Goal: Task Accomplishment & Management: Use online tool/utility

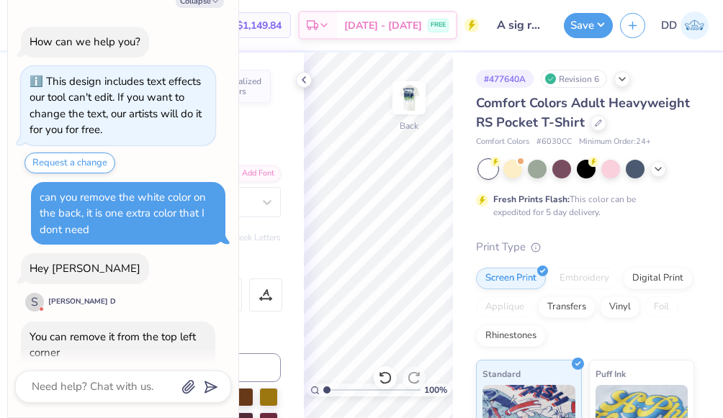
scroll to position [45, 0]
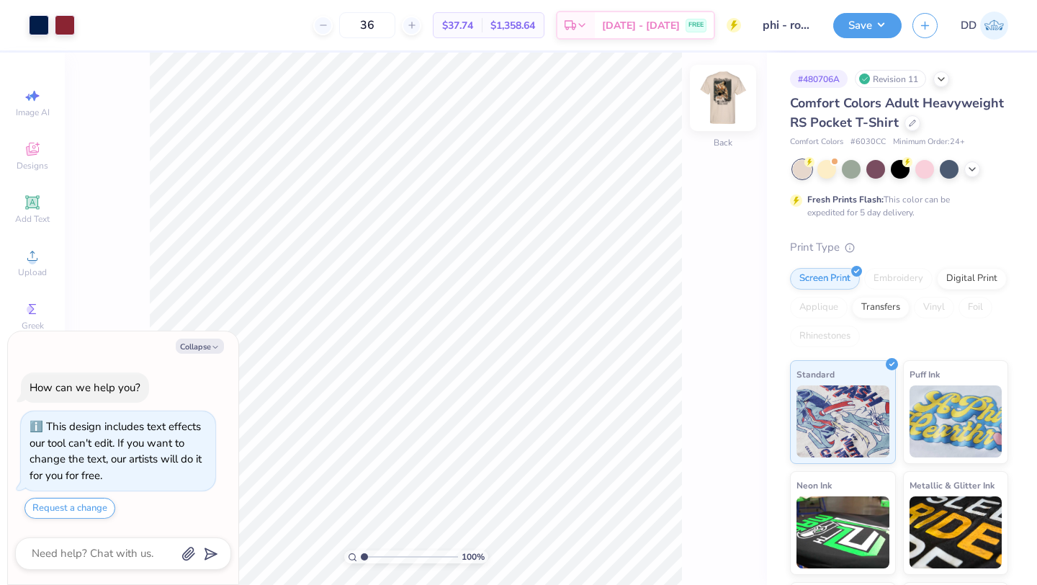
click at [730, 89] on img at bounding box center [723, 98] width 58 height 58
click at [170, 27] on div at bounding box center [168, 24] width 20 height 20
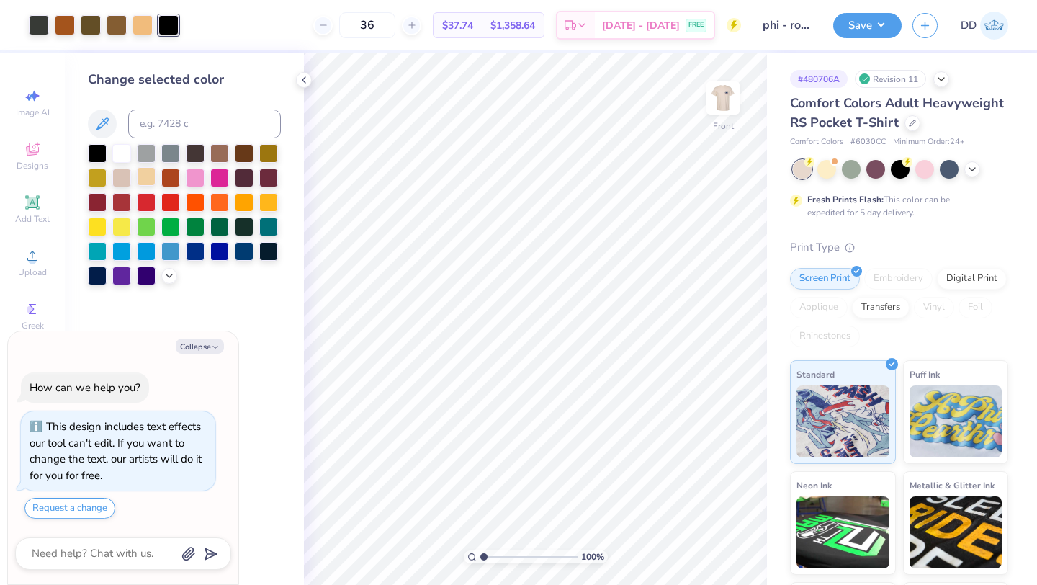
click at [143, 179] on div at bounding box center [146, 176] width 19 height 19
click at [102, 156] on div at bounding box center [97, 152] width 19 height 19
click at [40, 25] on div at bounding box center [39, 24] width 20 height 20
click at [96, 149] on div at bounding box center [97, 152] width 19 height 19
click at [696, 546] on icon at bounding box center [699, 544] width 14 height 14
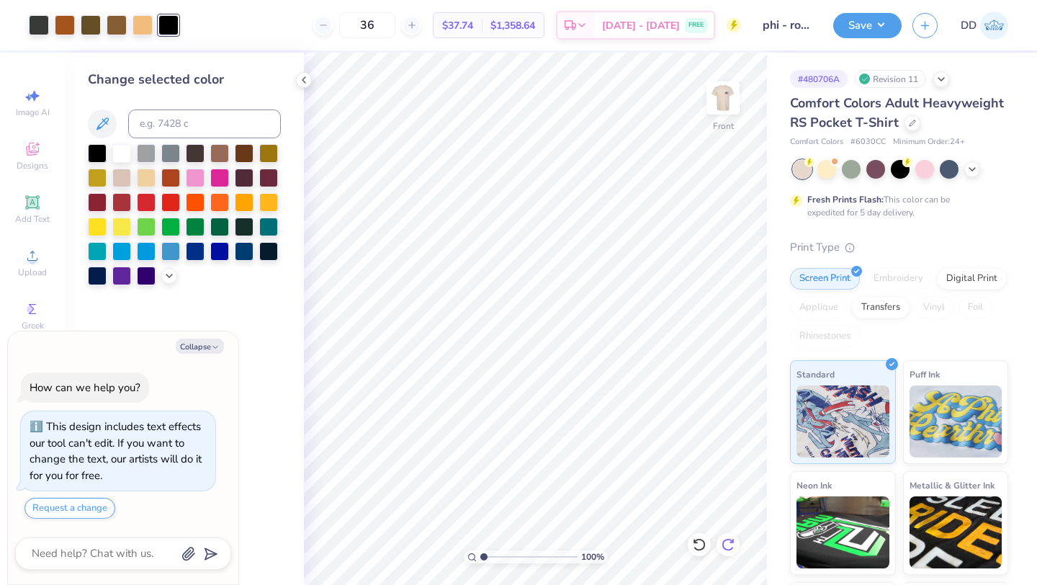
click at [721, 546] on icon at bounding box center [728, 544] width 14 height 14
click at [696, 543] on icon at bounding box center [699, 544] width 14 height 14
click at [733, 541] on icon at bounding box center [731, 540] width 3 height 3
click at [696, 544] on icon at bounding box center [699, 544] width 14 height 14
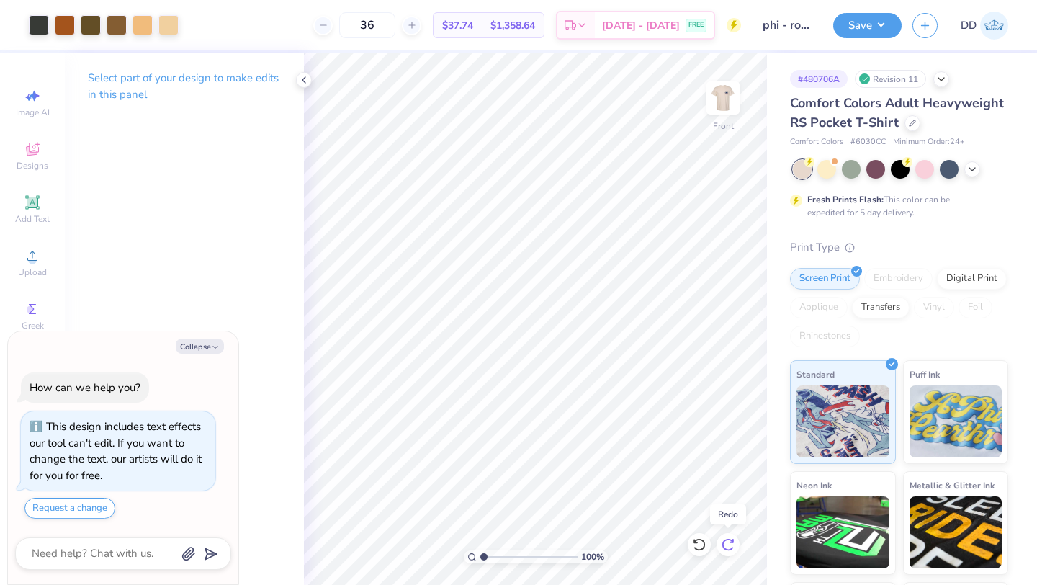
click at [729, 546] on icon at bounding box center [728, 544] width 14 height 14
click at [703, 544] on icon at bounding box center [699, 544] width 14 height 14
click at [726, 549] on icon at bounding box center [727, 544] width 12 height 13
click at [868, 22] on button "Save" at bounding box center [867, 23] width 68 height 25
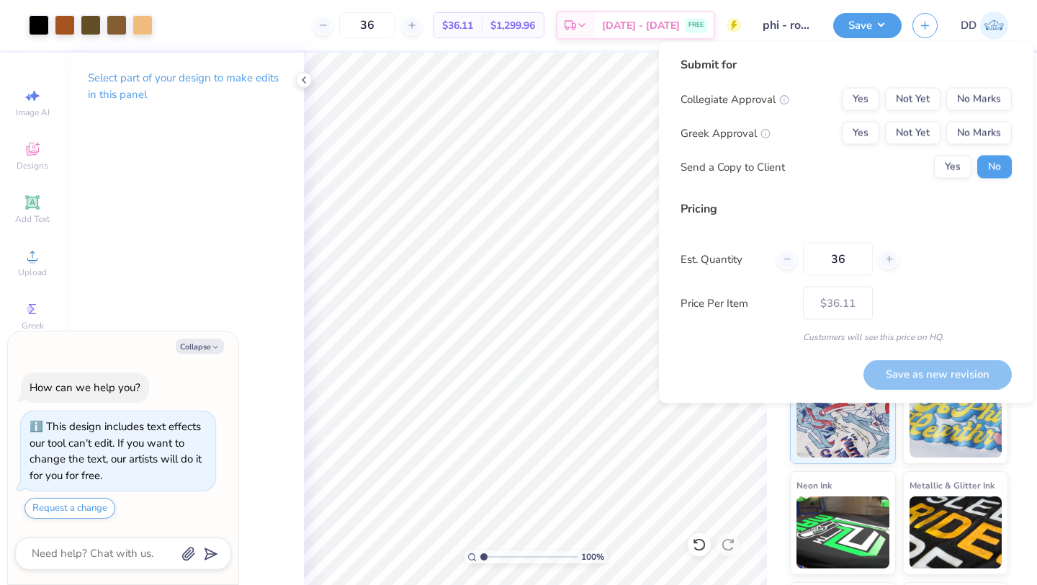
click at [921, 145] on div "Collegiate Approval Yes Not Yet No Marks Greek Approval Yes Not Yet No Marks Se…" at bounding box center [845, 133] width 331 height 91
click at [921, 138] on button "Not Yet" at bounding box center [912, 133] width 55 height 23
click at [969, 107] on button "No Marks" at bounding box center [979, 99] width 66 height 23
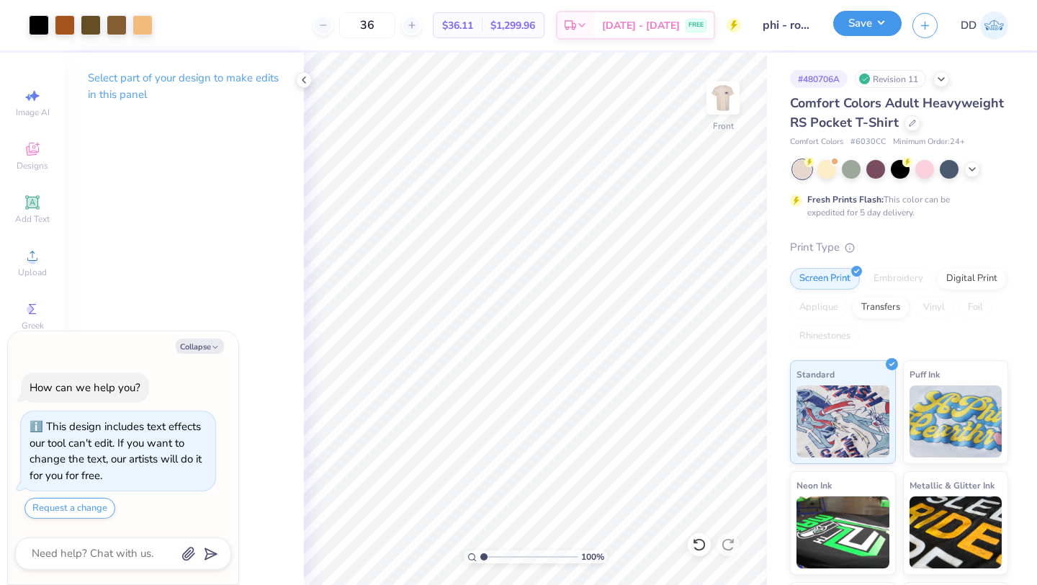
click at [852, 26] on button "Save" at bounding box center [867, 23] width 68 height 25
type textarea "x"
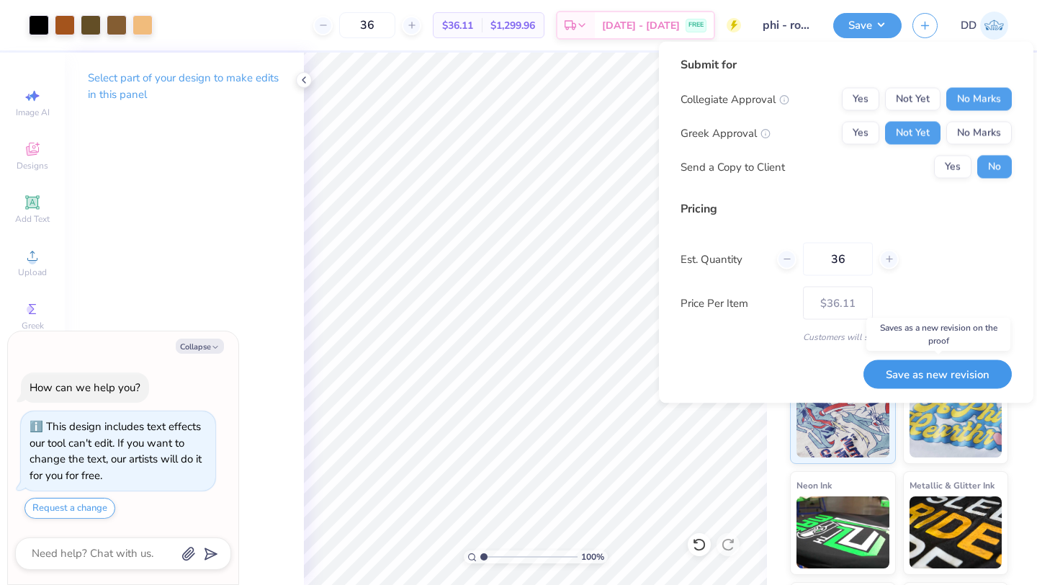
click at [936, 371] on button "Save as new revision" at bounding box center [937, 374] width 148 height 30
type input "$36.11"
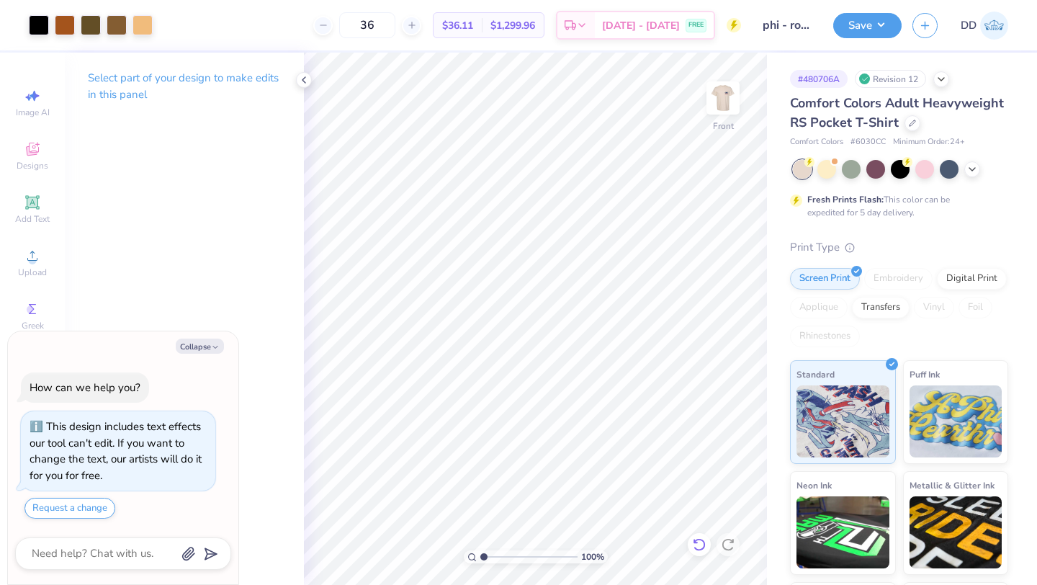
click at [695, 550] on icon at bounding box center [699, 544] width 14 height 14
click at [727, 544] on icon at bounding box center [728, 544] width 14 height 14
click at [724, 92] on img at bounding box center [723, 98] width 58 height 58
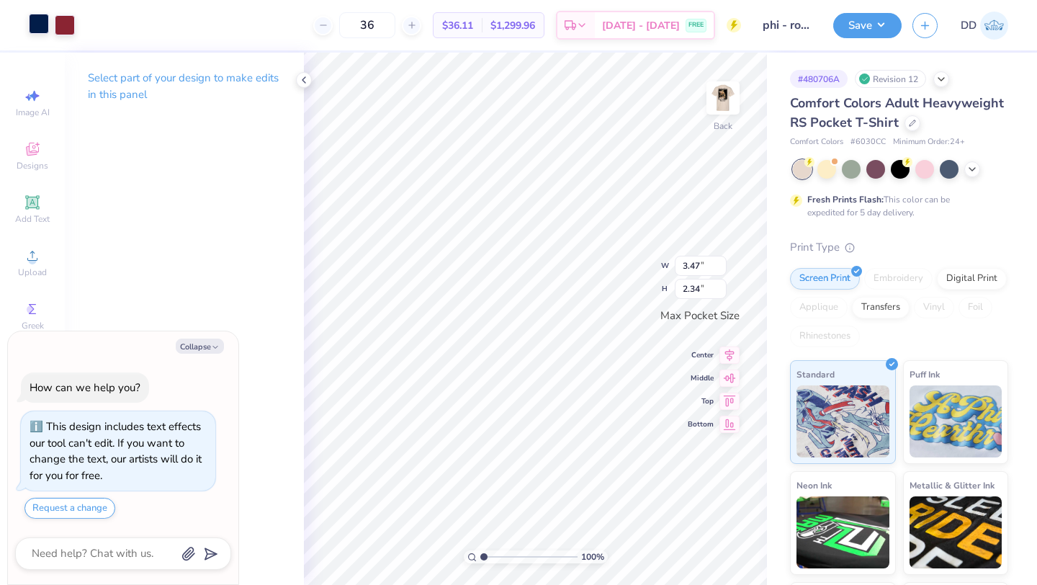
click at [40, 23] on div at bounding box center [39, 24] width 20 height 20
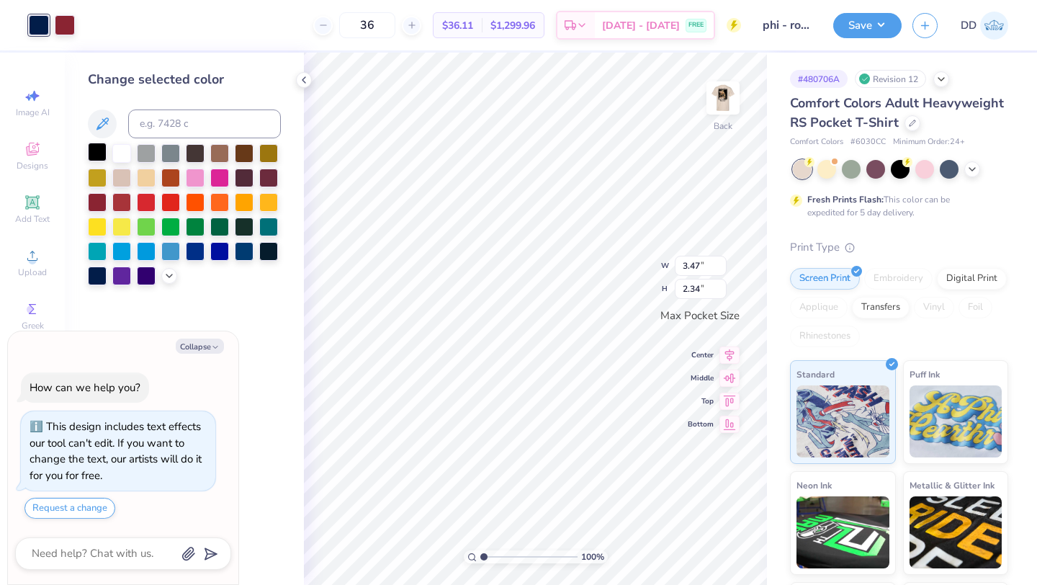
click at [102, 151] on div at bounding box center [97, 152] width 19 height 19
type textarea "x"
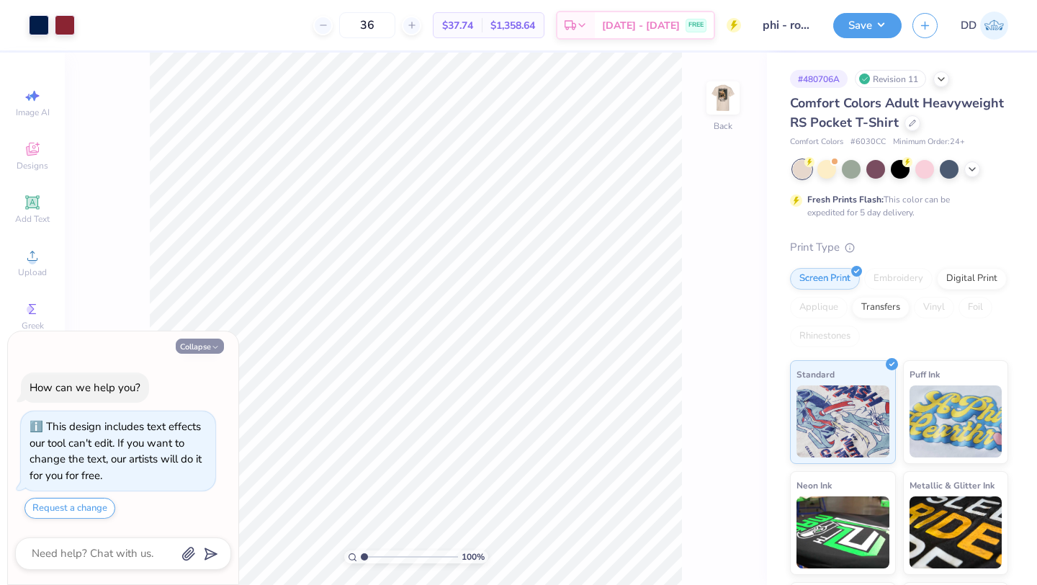
click at [200, 350] on button "Collapse" at bounding box center [200, 345] width 48 height 15
type textarea "x"
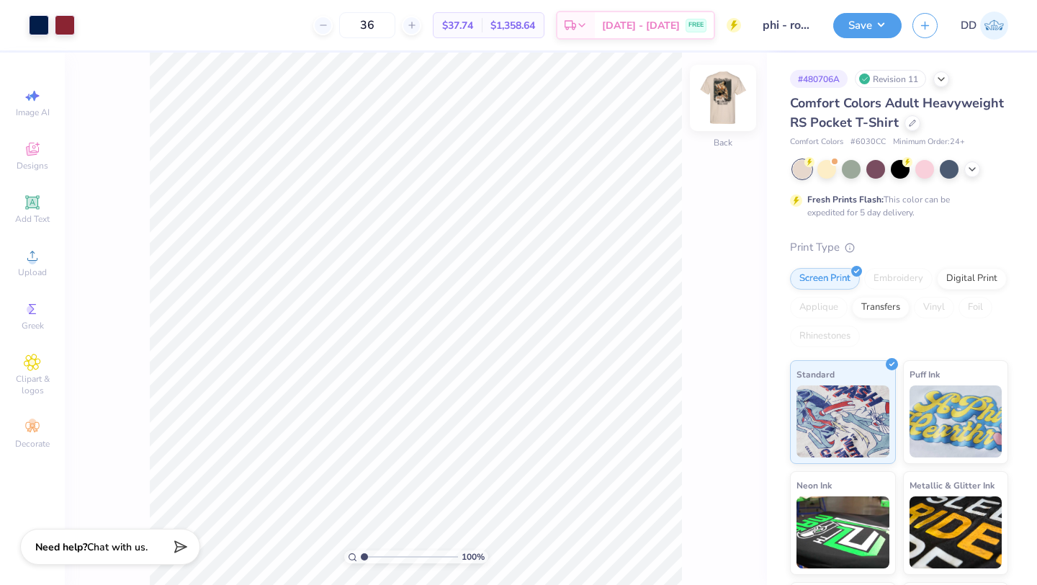
click at [719, 101] on img at bounding box center [723, 98] width 58 height 58
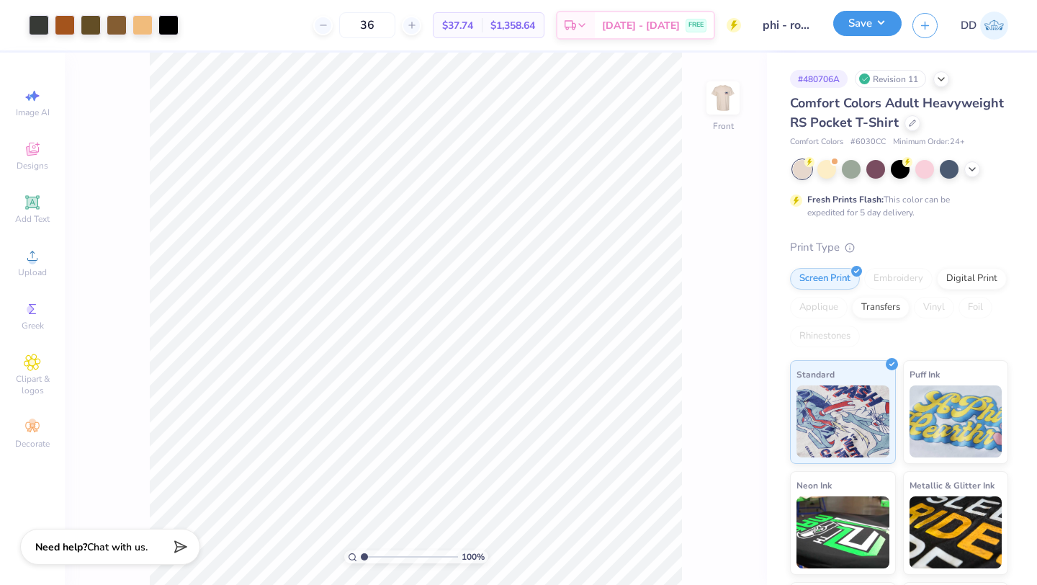
click at [867, 25] on button "Save" at bounding box center [867, 23] width 68 height 25
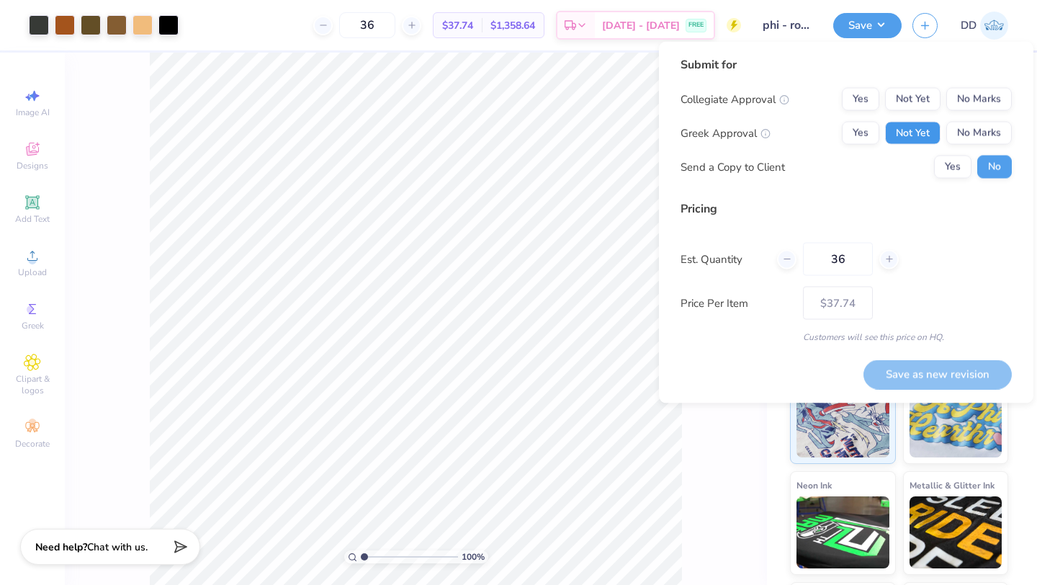
click at [915, 125] on button "Not Yet" at bounding box center [912, 133] width 55 height 23
click at [968, 100] on button "No Marks" at bounding box center [979, 99] width 66 height 23
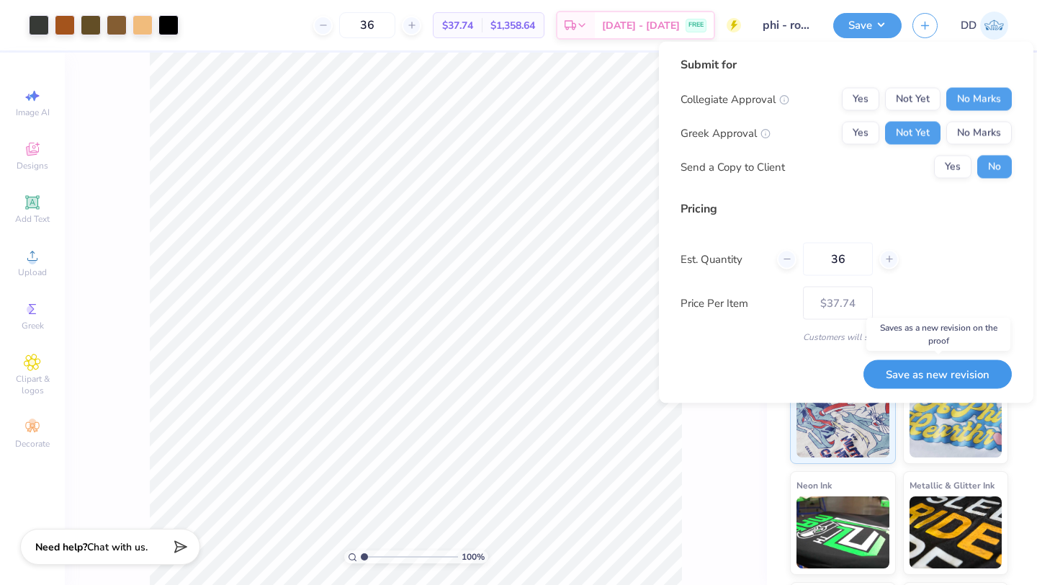
click at [916, 372] on button "Save as new revision" at bounding box center [937, 374] width 148 height 30
type input "$37.74"
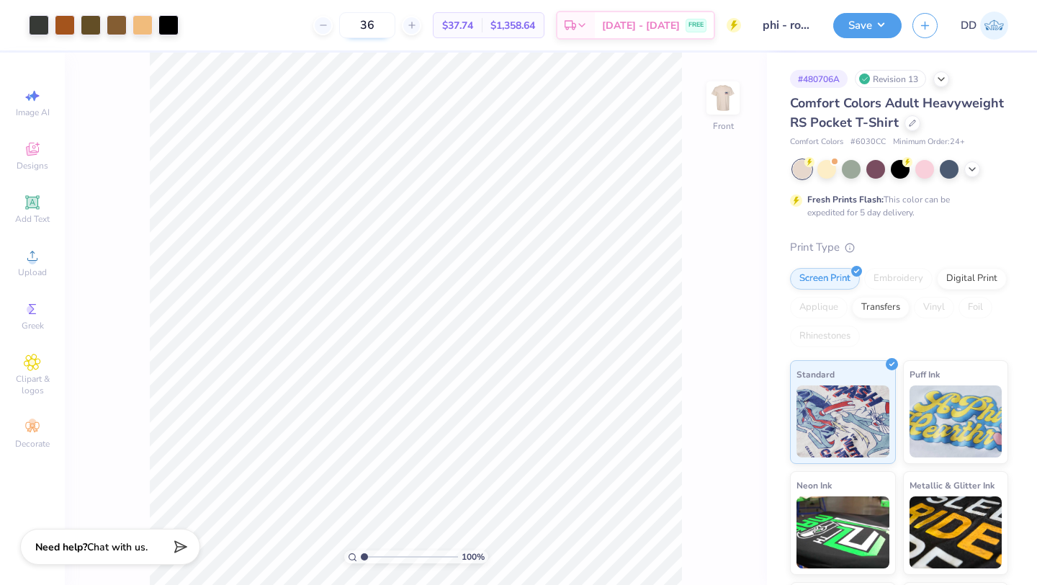
click at [384, 23] on input "36" at bounding box center [367, 25] width 56 height 26
type input "3"
type input "45"
